Goal: Transaction & Acquisition: Purchase product/service

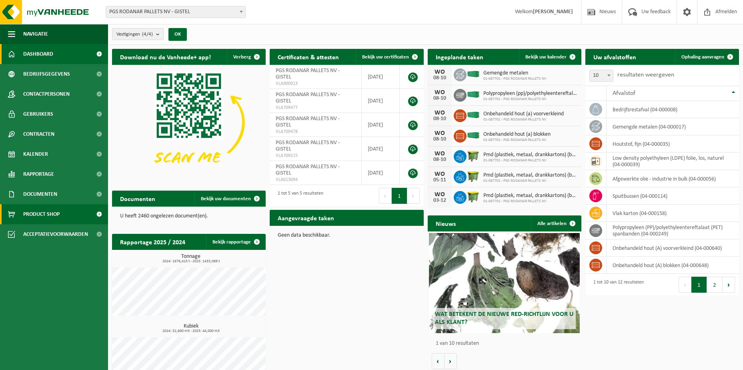
click at [55, 212] on span "Product Shop" at bounding box center [41, 214] width 36 height 20
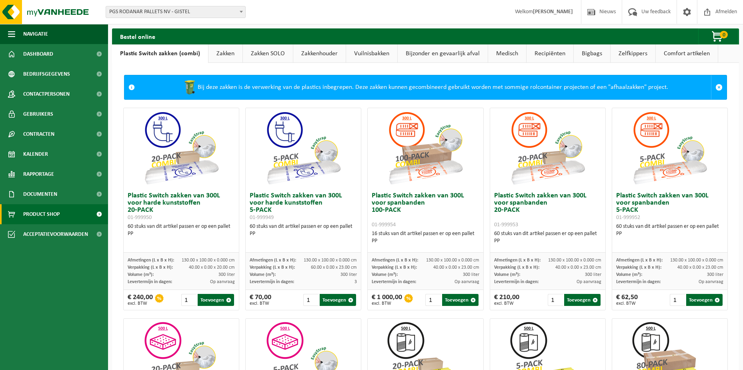
click at [268, 52] on link "Zakken SOLO" at bounding box center [268, 53] width 50 height 18
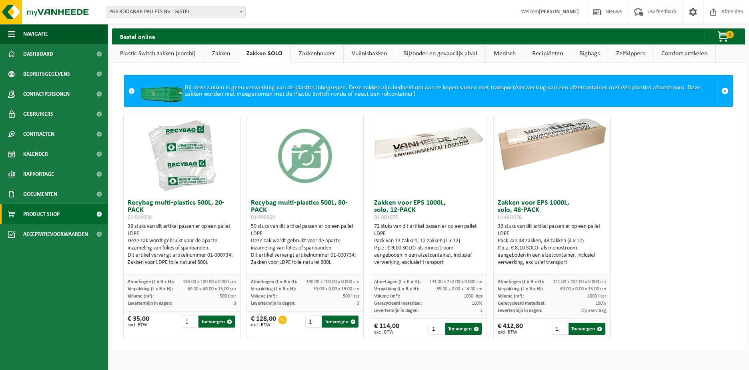
click at [365, 54] on link "Vuilnisbakken" at bounding box center [369, 53] width 51 height 18
